Goal: Information Seeking & Learning: Learn about a topic

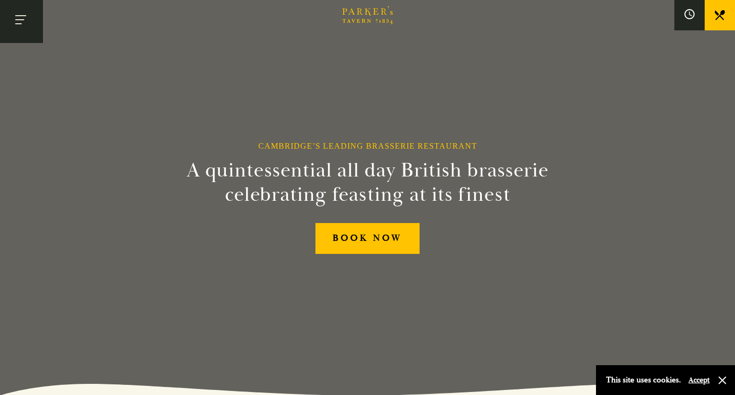
click at [14, 22] on button "Toggle navigation" at bounding box center [21, 21] width 43 height 43
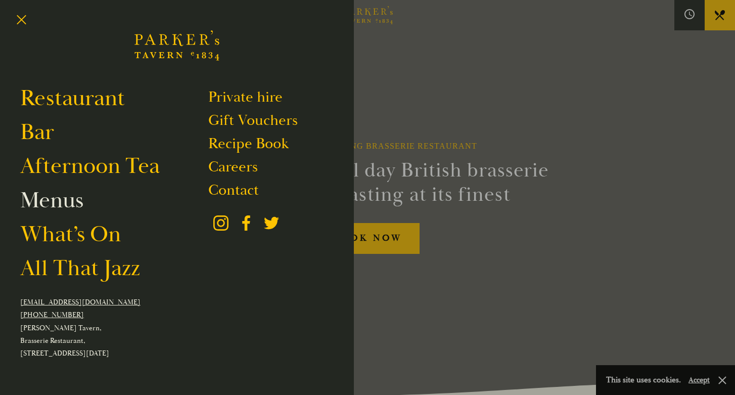
click at [65, 204] on link "Menus" at bounding box center [51, 200] width 63 height 28
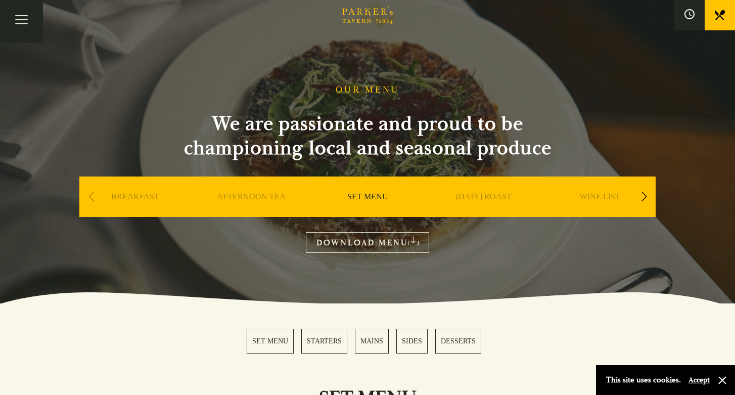
click at [66, 205] on div "Brasserie Restaurant Cambridge | Parker's Tavern Cambridge Parker's Tavern is a…" at bounding box center [367, 197] width 735 height 395
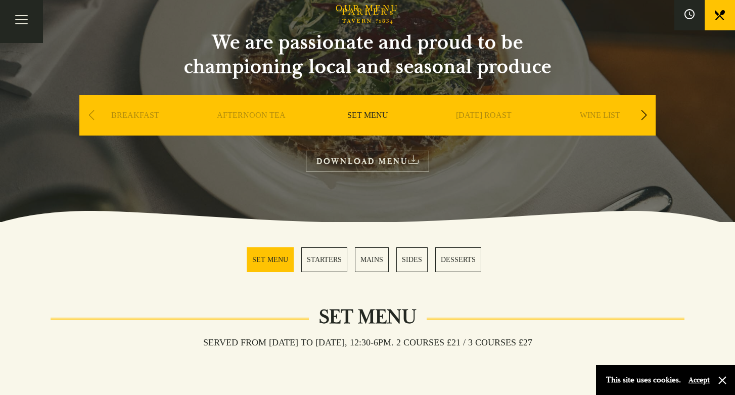
scroll to position [81, 0]
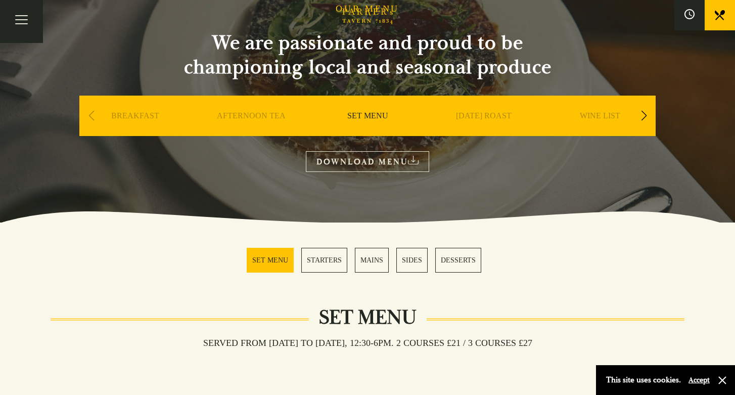
click at [88, 116] on div "Previous slide" at bounding box center [91, 116] width 14 height 22
click at [122, 116] on link "BREAKFAST" at bounding box center [135, 131] width 48 height 40
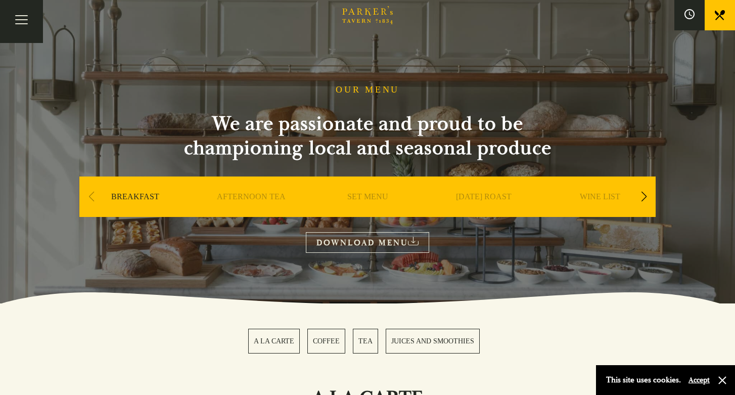
click at [638, 199] on div "Next slide" at bounding box center [644, 196] width 14 height 22
click at [500, 201] on link "A LA CARTE" at bounding box center [483, 212] width 47 height 40
click at [250, 196] on link "[DATE] ROAST" at bounding box center [251, 212] width 56 height 40
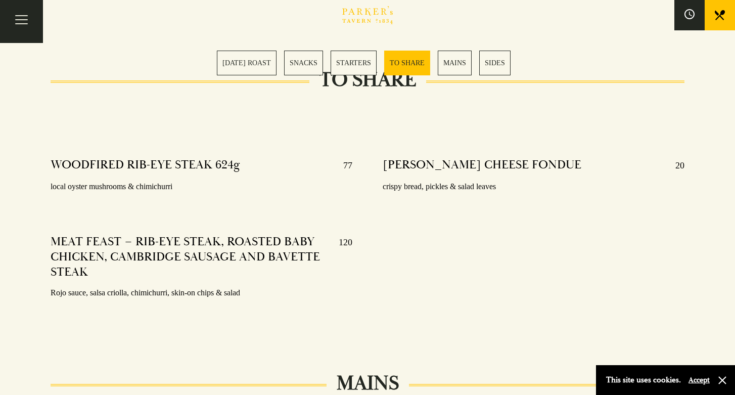
scroll to position [1442, 0]
click at [454, 62] on link "MAINS" at bounding box center [455, 63] width 34 height 25
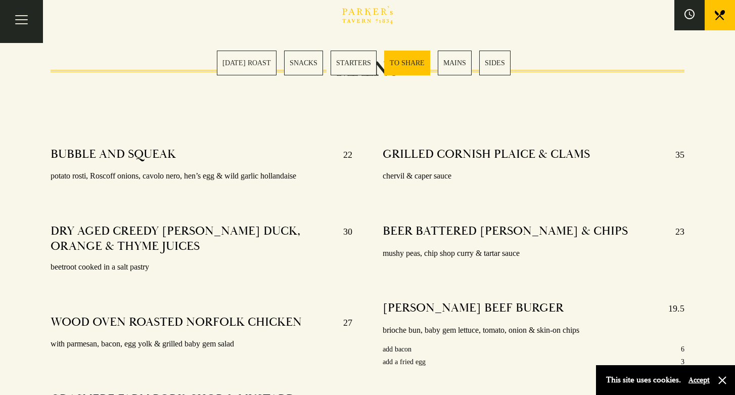
scroll to position [1740, 0]
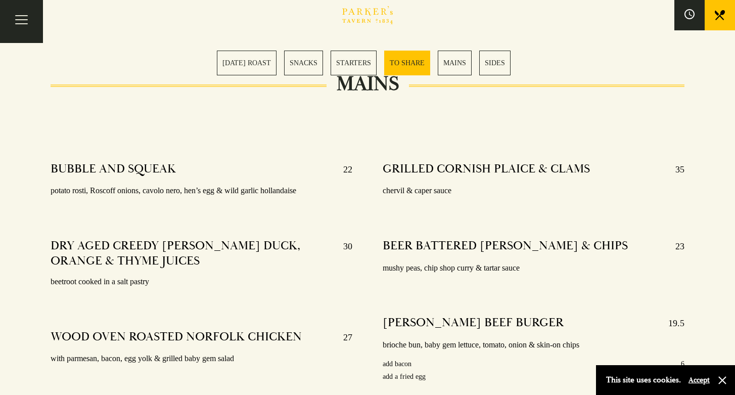
click at [244, 63] on link "[DATE] ROAST" at bounding box center [247, 63] width 60 height 25
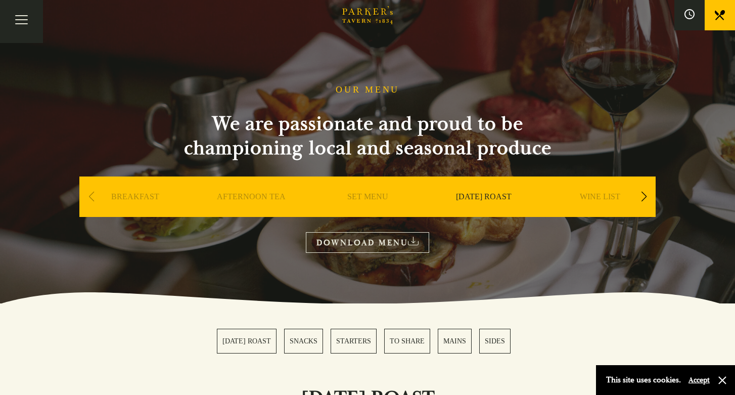
click at [641, 196] on div "Next slide" at bounding box center [644, 196] width 14 height 22
click at [645, 196] on div "Next slide" at bounding box center [644, 196] width 14 height 22
click at [595, 201] on link "DESSERT" at bounding box center [599, 212] width 35 height 40
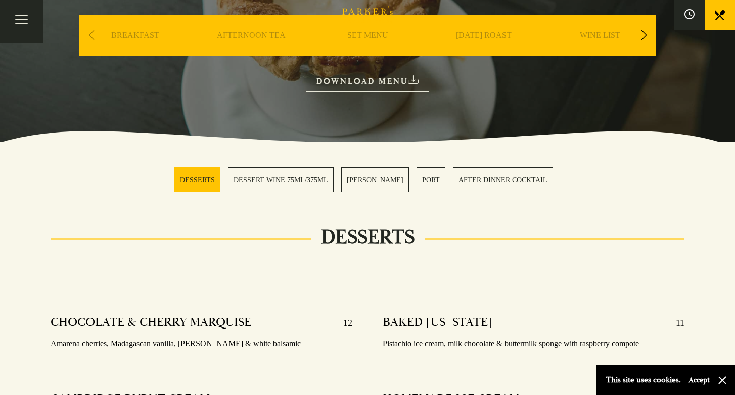
scroll to position [160, 0]
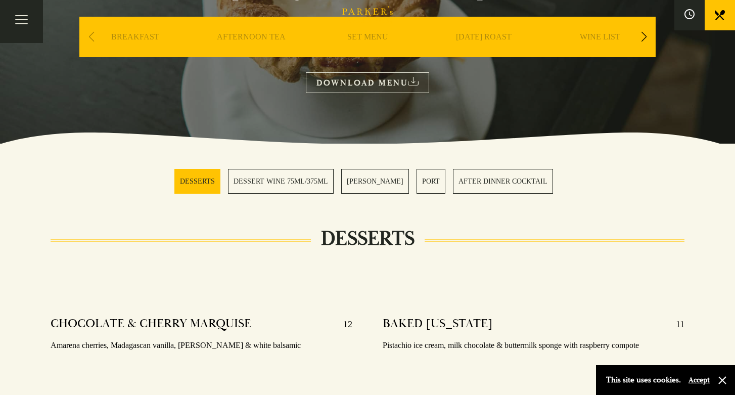
click at [287, 37] on div "AFTERNOON TEA" at bounding box center [251, 52] width 111 height 71
click at [270, 37] on link "AFTERNOON TEA" at bounding box center [251, 52] width 69 height 40
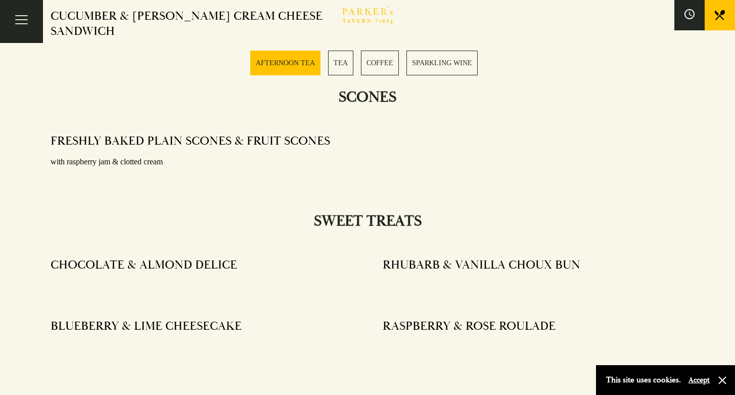
scroll to position [641, 0]
